Goal: Find specific fact: Find specific fact

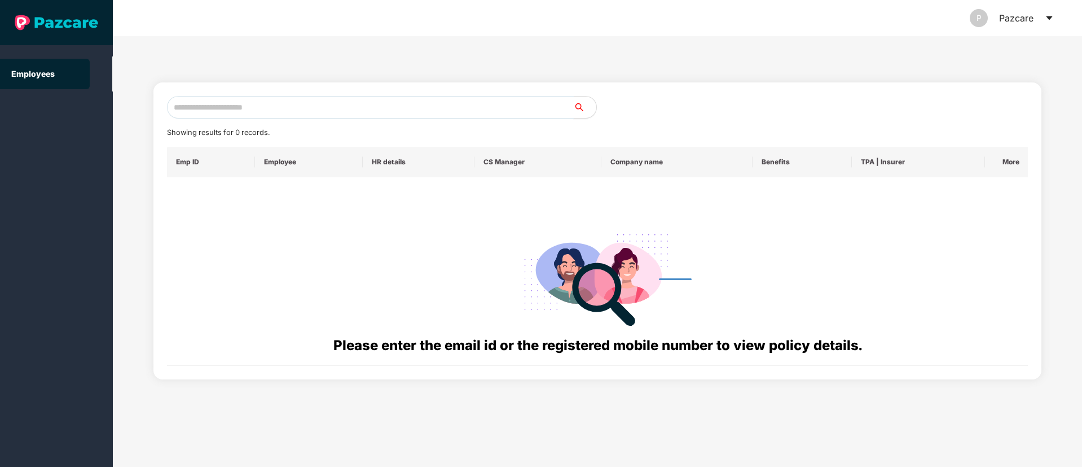
paste input "**********"
click at [218, 105] on input "text" at bounding box center [370, 107] width 407 height 23
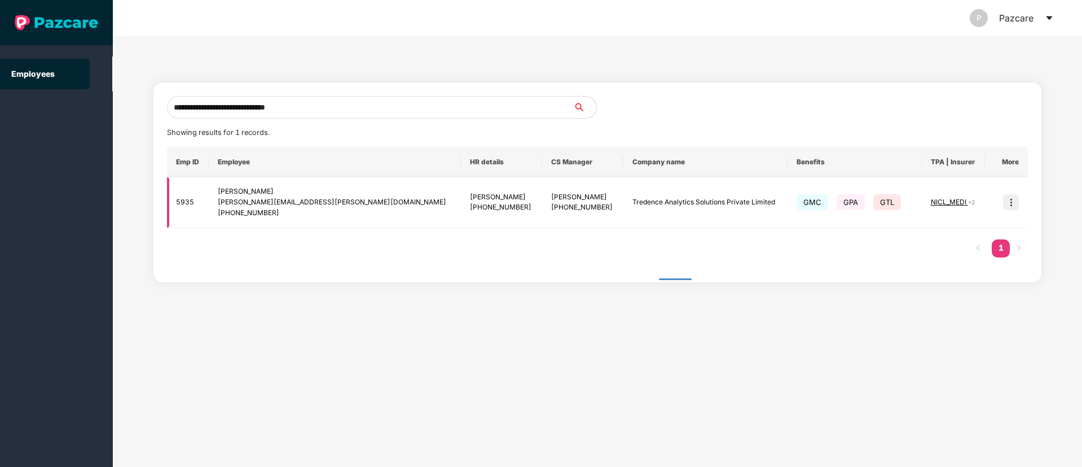
type input "**********"
click at [1010, 201] on img at bounding box center [1011, 202] width 16 height 16
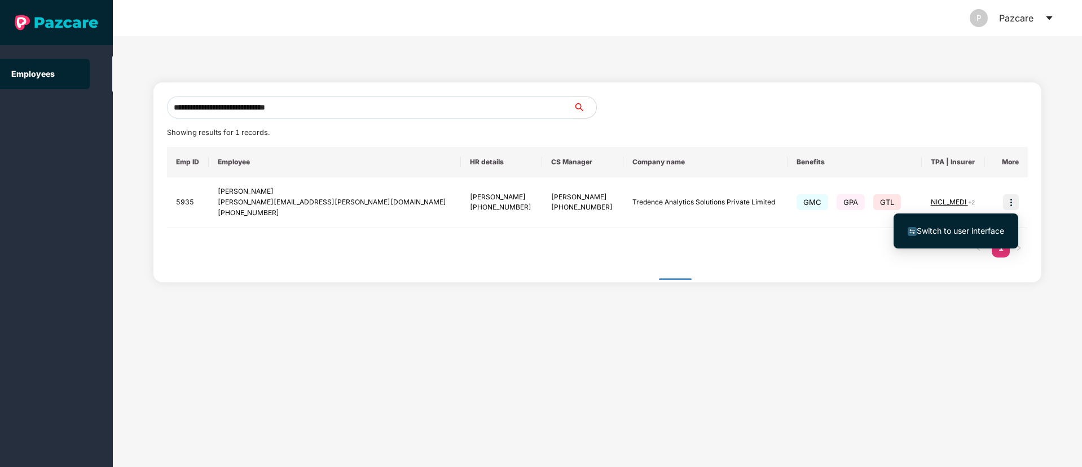
click at [940, 226] on span "Switch to user interface" at bounding box center [960, 231] width 87 height 10
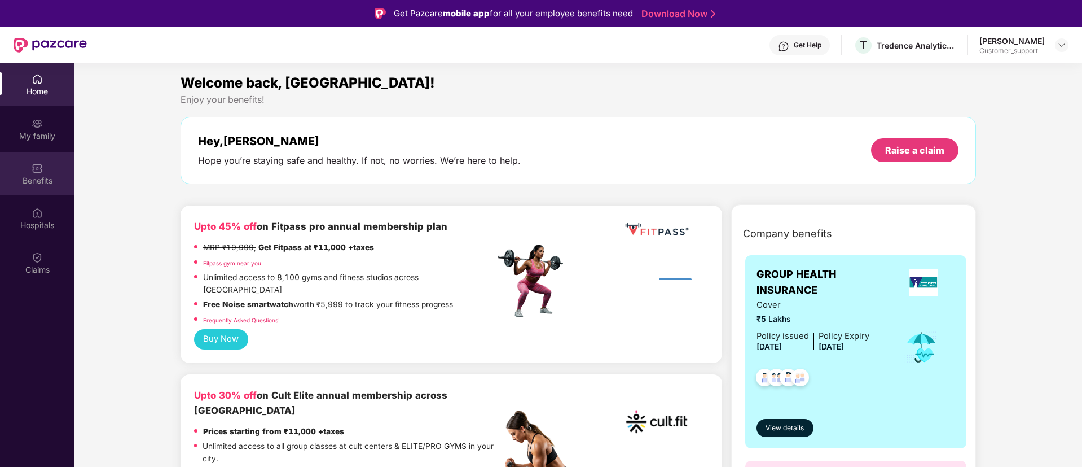
click at [36, 179] on div "Benefits" at bounding box center [37, 180] width 74 height 11
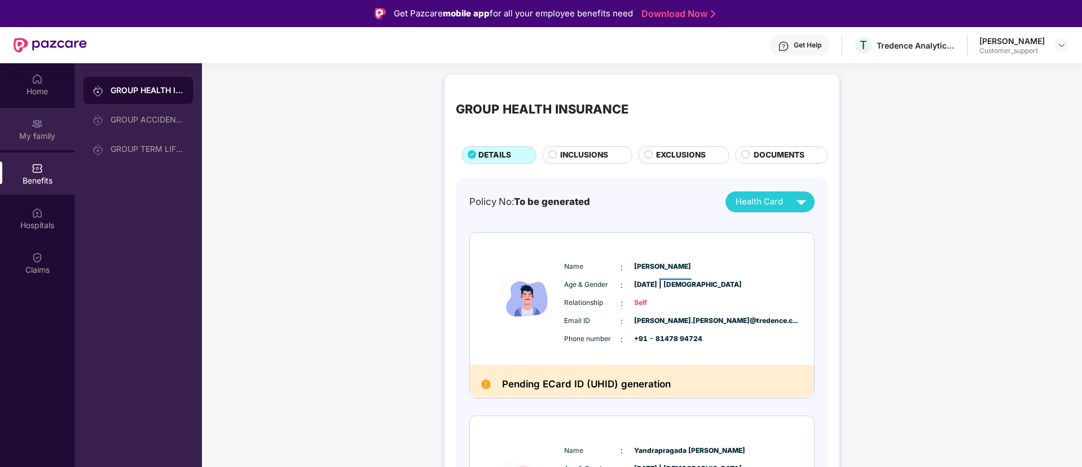
click at [46, 119] on div "My family" at bounding box center [37, 129] width 74 height 42
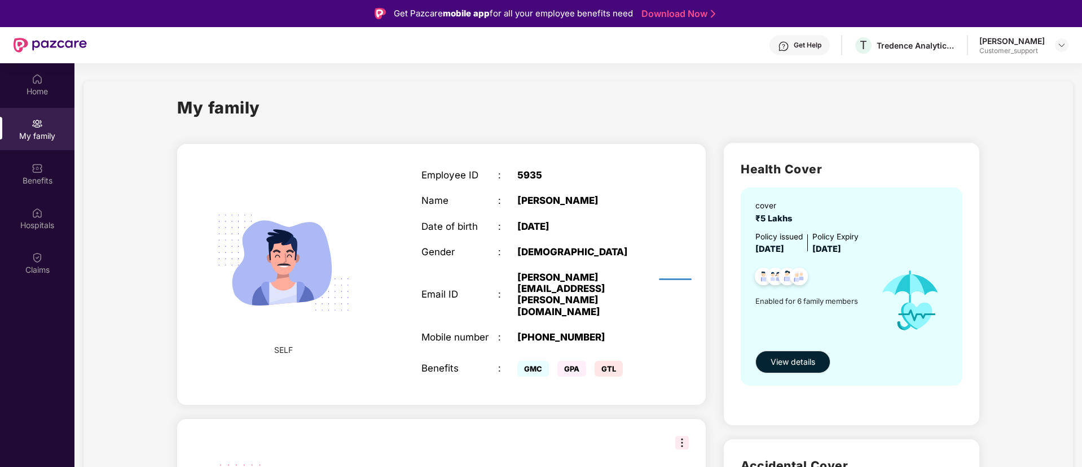
click at [528, 170] on div "5935" at bounding box center [584, 174] width 134 height 11
copy div "5935"
click at [528, 170] on div "5935" at bounding box center [584, 174] width 134 height 11
click at [25, 181] on div "Benefits" at bounding box center [37, 180] width 74 height 11
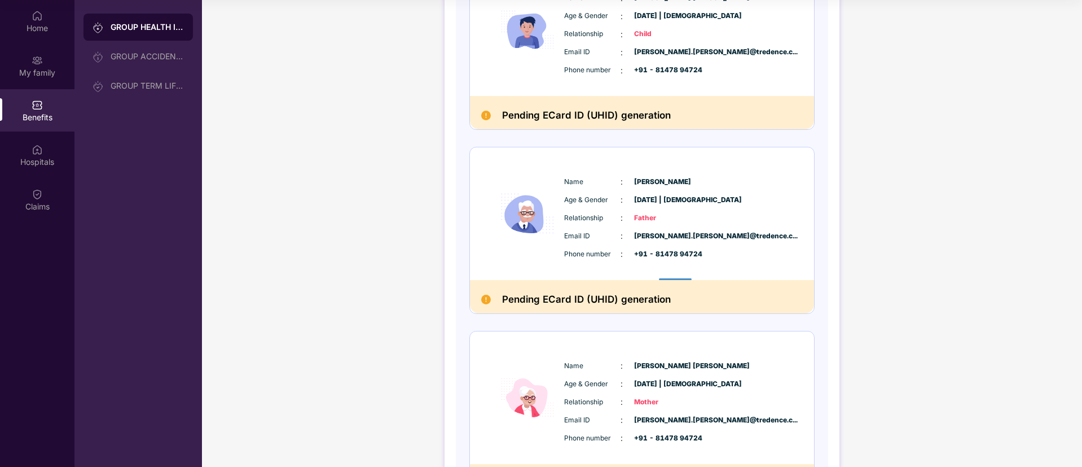
scroll to position [772, 0]
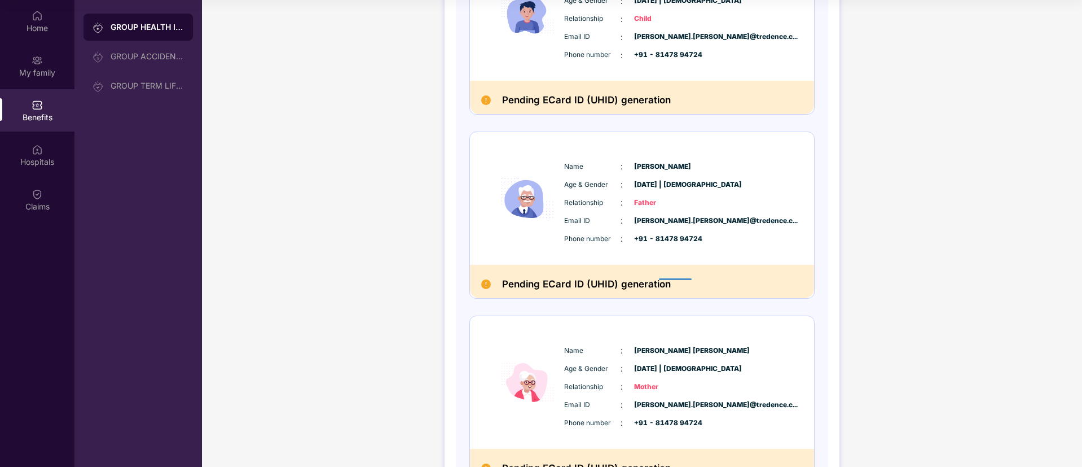
click at [640, 163] on span "Jonnalagadda Rangarao" at bounding box center [662, 166] width 56 height 11
copy span "Jonnalagadda Rangarao"
